Goal: Task Accomplishment & Management: Check status

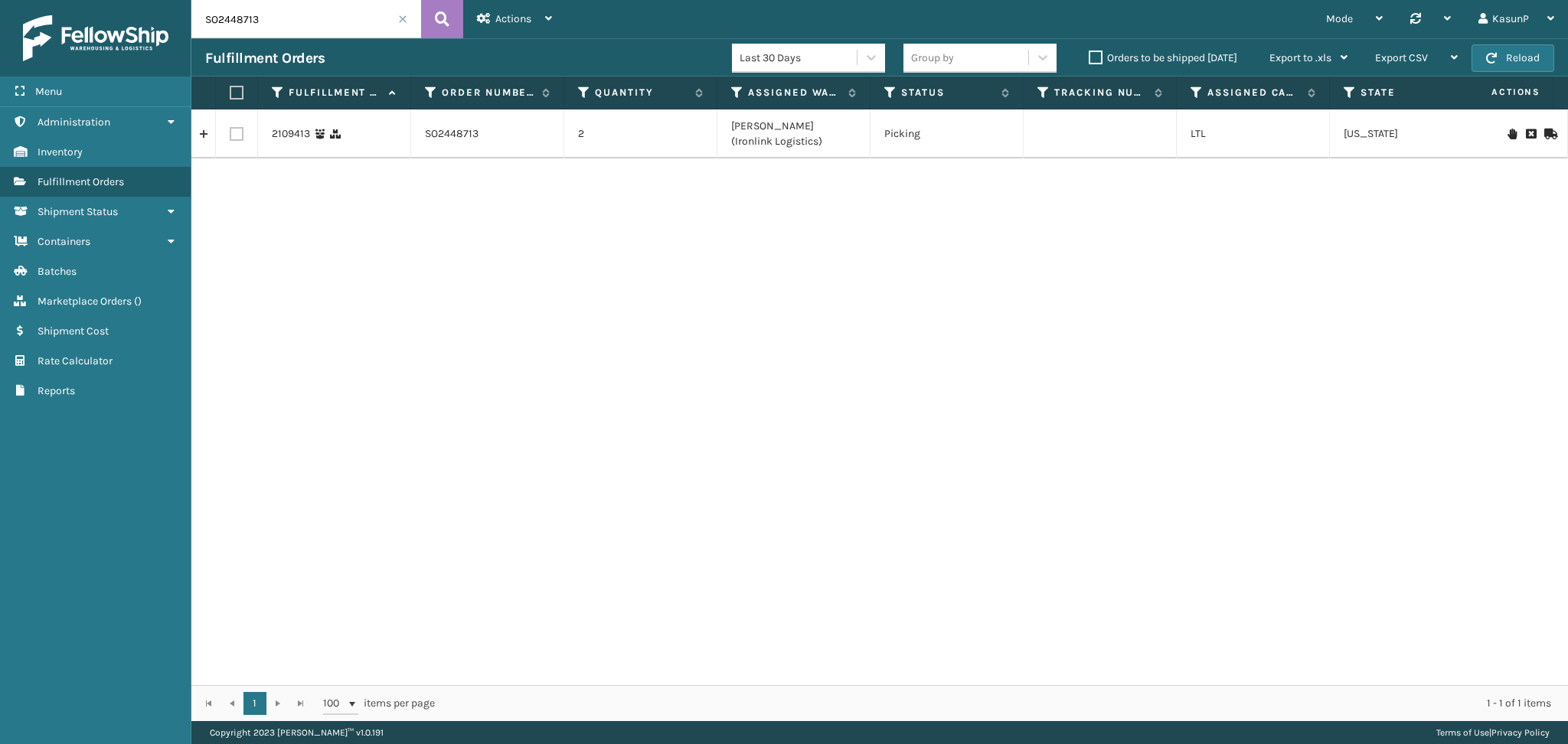
click at [228, 10] on input "SO2448713" at bounding box center [306, 19] width 230 height 39
paste input "852"
click at [445, 25] on icon at bounding box center [442, 19] width 15 height 23
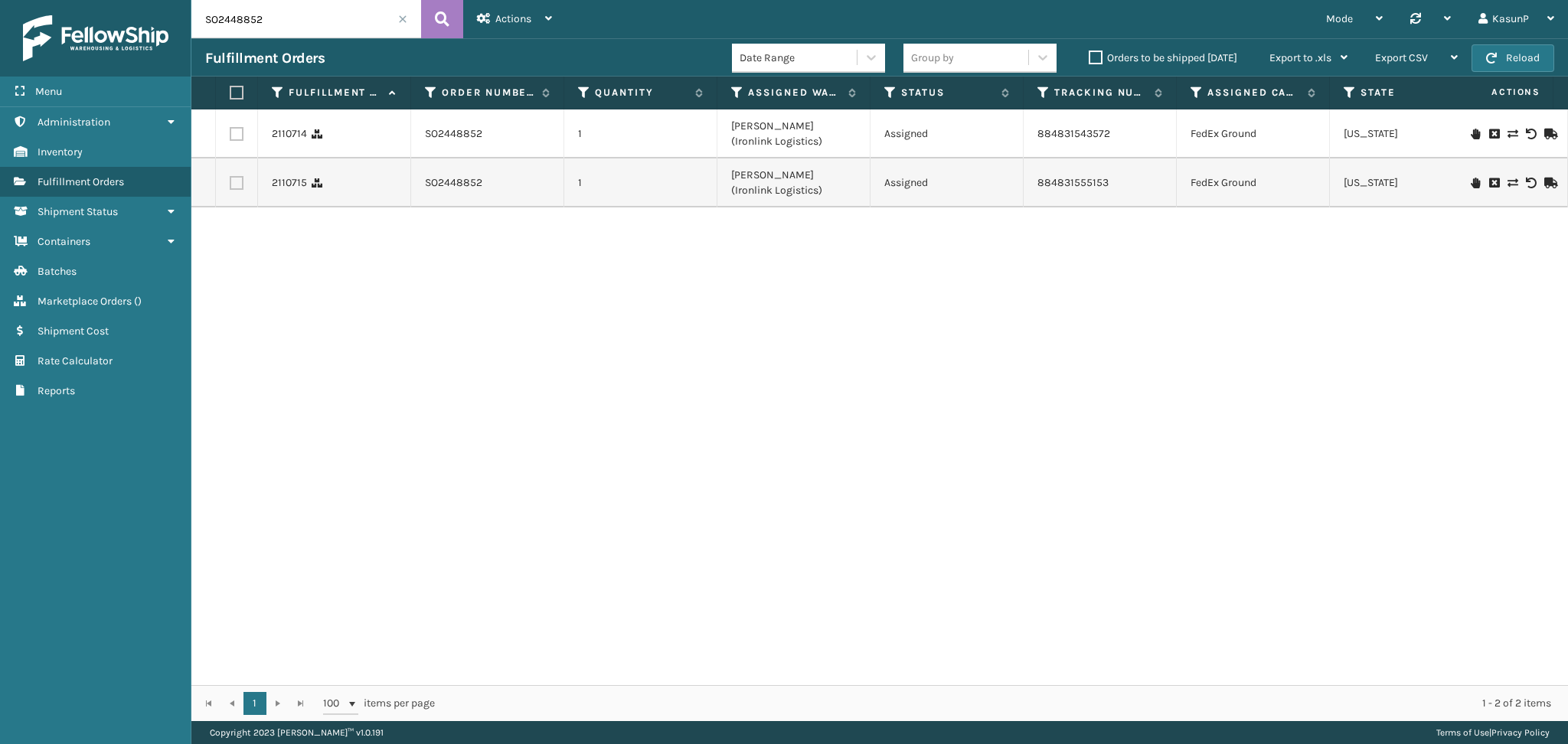
click at [251, 24] on input "SO2448852" at bounding box center [306, 19] width 230 height 39
paste input "990"
type input "SO2448990"
click at [450, 25] on button at bounding box center [442, 19] width 42 height 39
